Goal: Transaction & Acquisition: Obtain resource

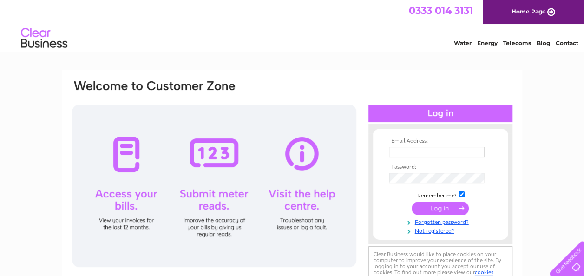
type input "[PERSON_NAME][EMAIL_ADDRESS][PERSON_NAME][DOMAIN_NAME]"
click at [431, 209] on input "submit" at bounding box center [440, 208] width 57 height 13
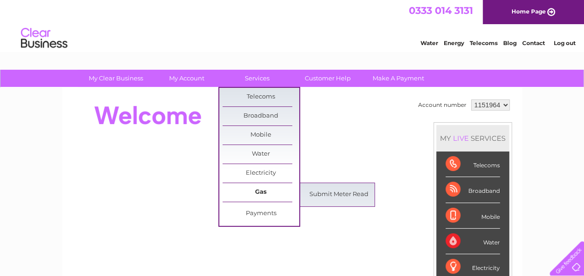
scroll to position [26, 0]
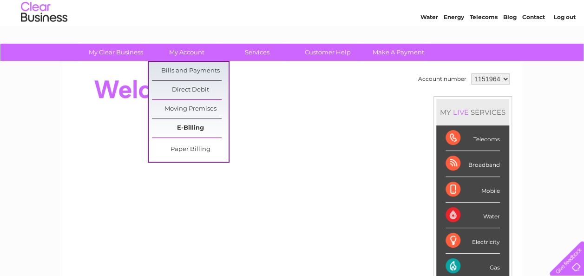
click at [195, 129] on link "E-Billing" at bounding box center [190, 128] width 77 height 19
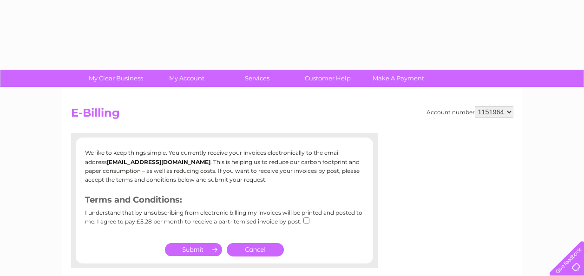
click at [185, 70] on link "My Account" at bounding box center [186, 78] width 77 height 17
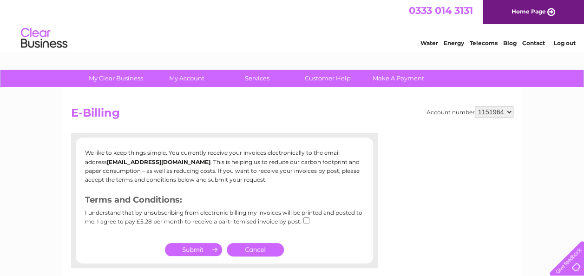
click at [185, 70] on link "My Account" at bounding box center [186, 78] width 77 height 17
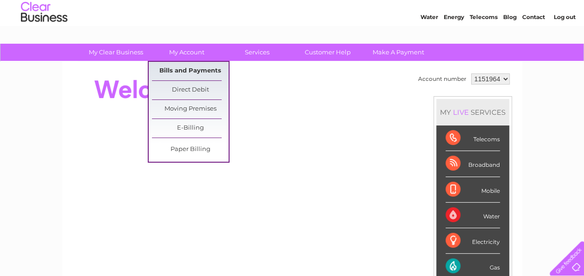
click at [190, 73] on link "Bills and Payments" at bounding box center [190, 71] width 77 height 19
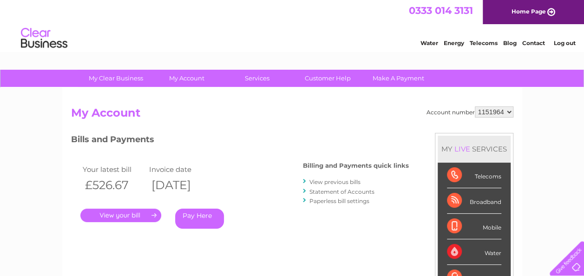
click at [352, 181] on link "View previous bills" at bounding box center [335, 182] width 51 height 7
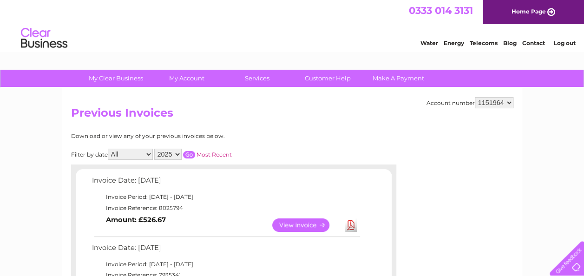
click at [147, 154] on select "All January February March April May June July August September October Novembe…" at bounding box center [130, 154] width 45 height 11
select select "3"
click at [109, 149] on select "All January February March April May June July August September October Novembe…" at bounding box center [130, 154] width 45 height 11
click at [177, 153] on select "2025 2024 2023" at bounding box center [167, 154] width 27 height 11
select select "2024"
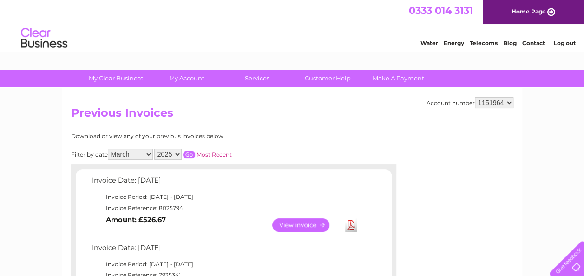
click at [155, 149] on select "2025 2024 2023" at bounding box center [167, 154] width 27 height 11
click at [191, 155] on input "button" at bounding box center [189, 154] width 12 height 7
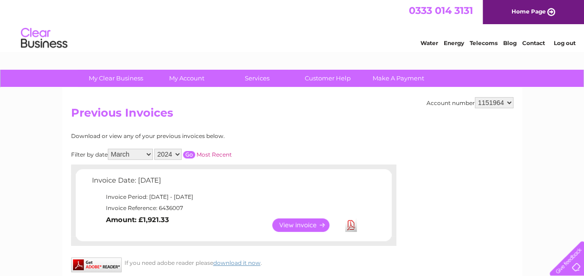
click at [297, 227] on link "View" at bounding box center [306, 225] width 68 height 13
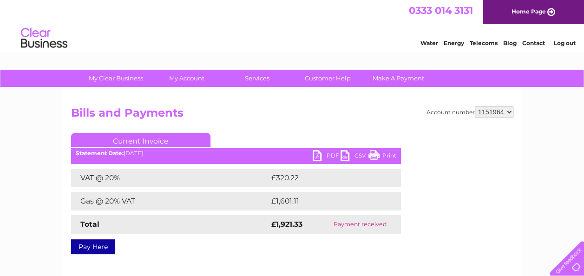
click at [332, 153] on link "PDF" at bounding box center [327, 156] width 28 height 13
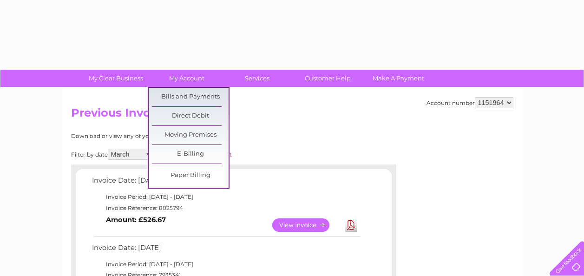
select select "3"
select select "2024"
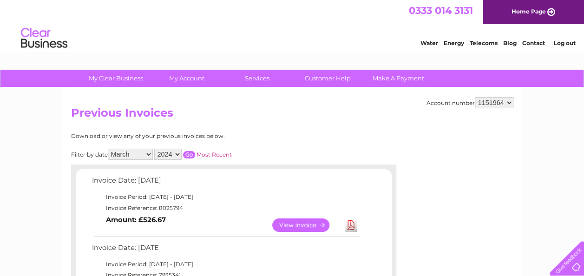
click at [149, 152] on select "All January February March April May June July August September October Novembe…" at bounding box center [130, 154] width 45 height 11
select select "4"
click at [109, 149] on select "All January February March April May June July August September October Novembe…" at bounding box center [130, 154] width 45 height 11
click at [189, 156] on input "button" at bounding box center [189, 154] width 12 height 7
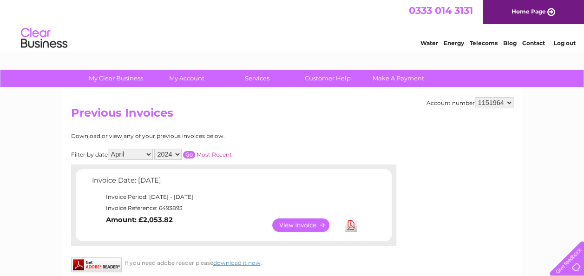
click link "View"
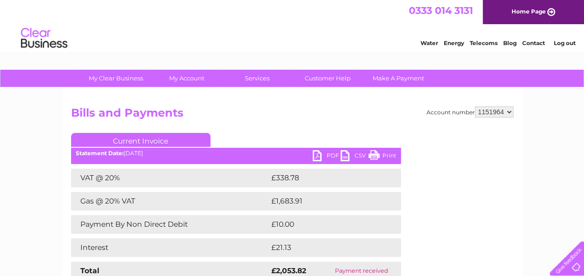
click at [329, 153] on link "PDF" at bounding box center [327, 156] width 28 height 13
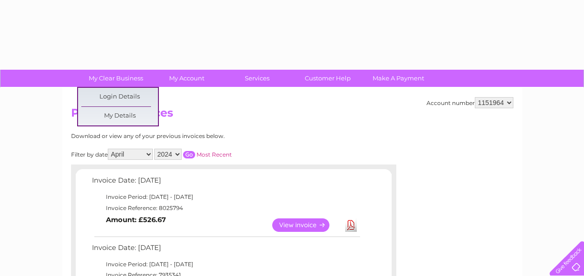
select select "4"
select select "2024"
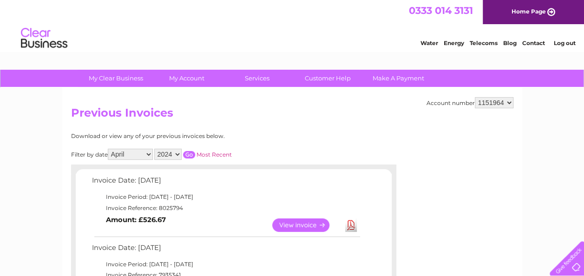
click at [150, 155] on select "All January February March April May June July August September October Novembe…" at bounding box center [130, 154] width 45 height 11
select select "5"
click at [109, 149] on select "All January February March April May June July August September October Novembe…" at bounding box center [130, 154] width 45 height 11
click at [301, 225] on link "View" at bounding box center [306, 225] width 68 height 13
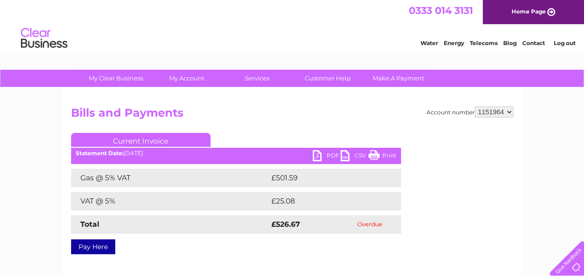
click at [329, 158] on link "PDF" at bounding box center [327, 156] width 28 height 13
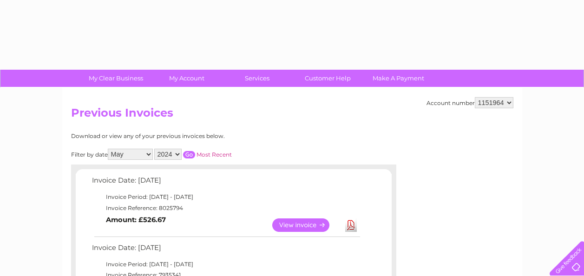
select select "5"
select select "2024"
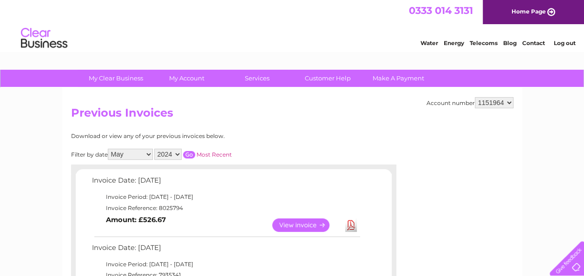
click at [192, 154] on input "button" at bounding box center [189, 154] width 12 height 7
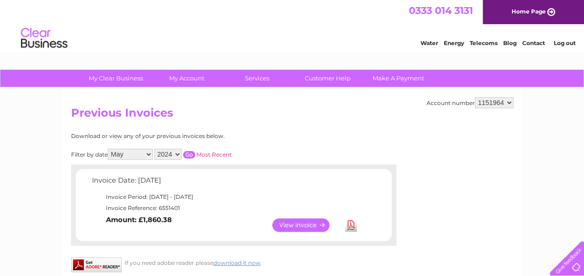
click at [294, 230] on link "View" at bounding box center [306, 225] width 68 height 13
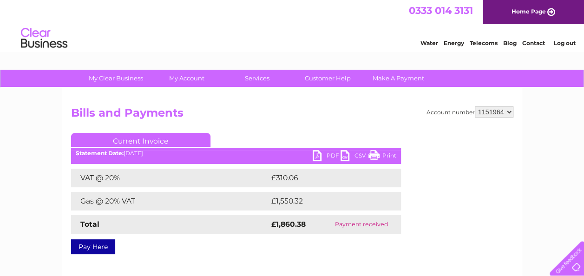
click at [327, 152] on link "PDF" at bounding box center [327, 156] width 28 height 13
